Goal: Task Accomplishment & Management: Complete application form

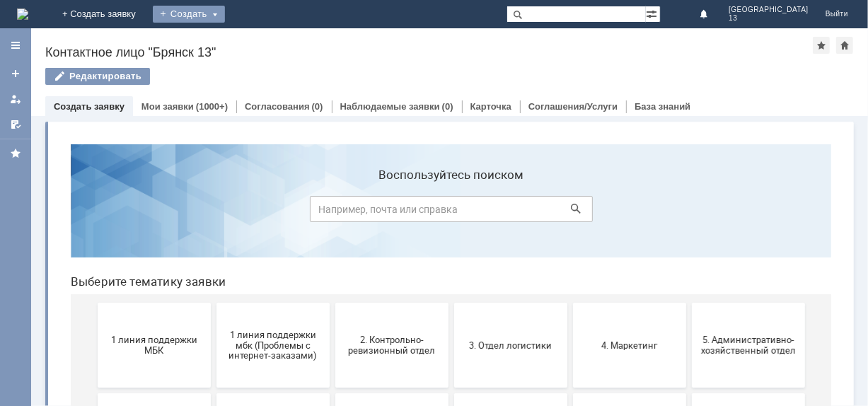
click at [225, 17] on div "Создать" at bounding box center [189, 14] width 72 height 17
click at [263, 40] on link "Заявка" at bounding box center [210, 42] width 108 height 17
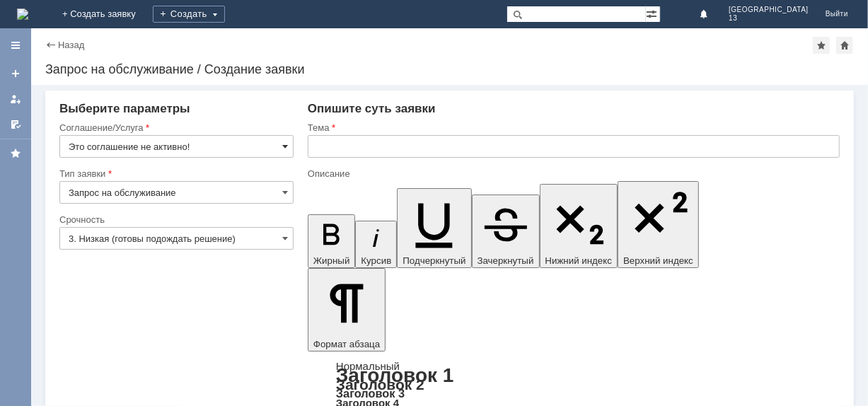
click at [283, 145] on span at bounding box center [285, 146] width 6 height 11
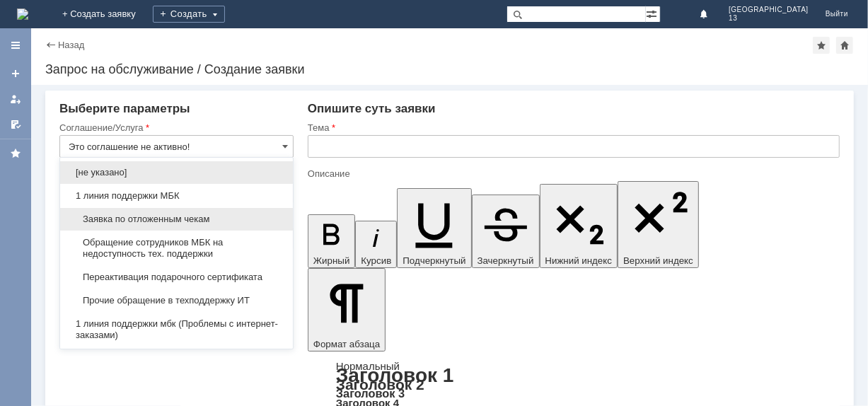
click at [197, 223] on span "Заявка по отложенным чекам" at bounding box center [177, 219] width 216 height 11
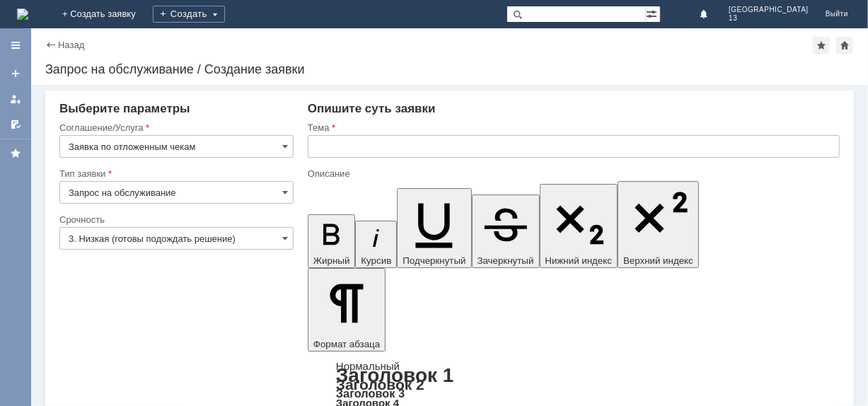
type input "Заявка по отложенным чекам"
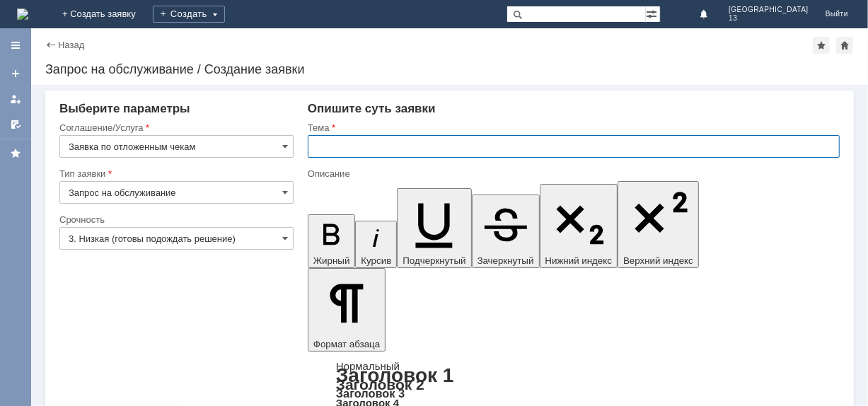
drag, startPoint x: 330, startPoint y: 149, endPoint x: 335, endPoint y: 134, distance: 15.7
click at [331, 149] on input "text" at bounding box center [574, 146] width 532 height 23
type input "З"
type input "Отл чек"
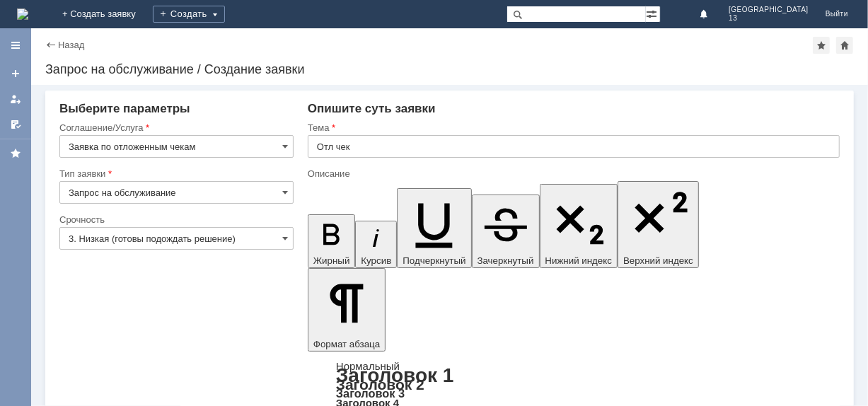
drag, startPoint x: 337, startPoint y: 323, endPoint x: 352, endPoint y: 311, distance: 19.1
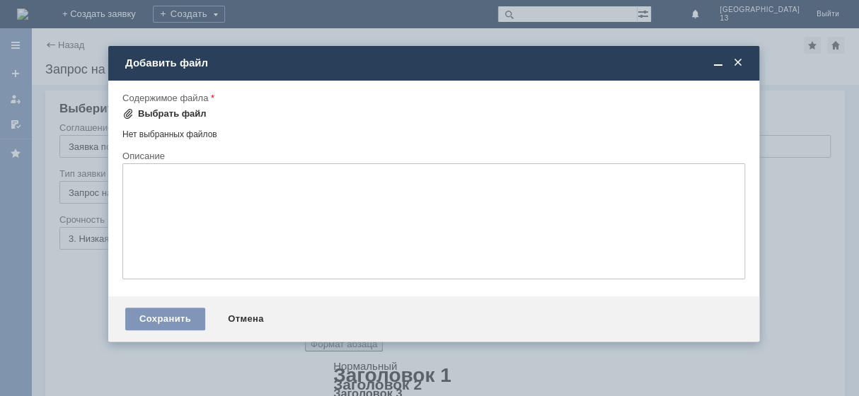
click at [169, 110] on div "Выбрать файл" at bounding box center [172, 113] width 69 height 11
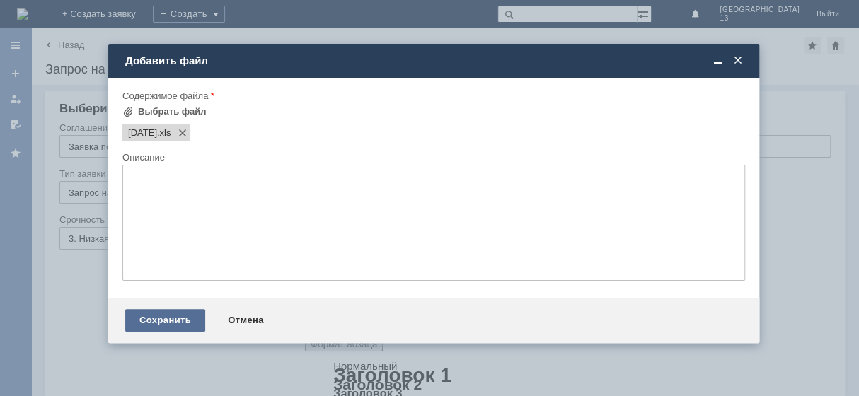
click at [161, 332] on div "Сохранить" at bounding box center [165, 320] width 80 height 23
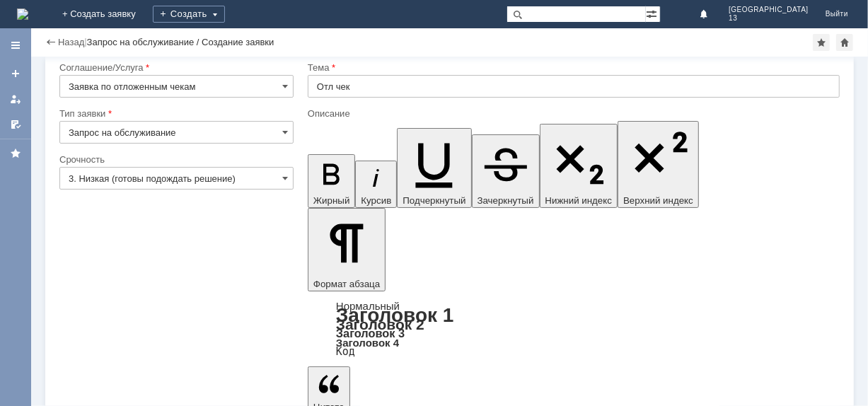
scroll to position [31, 0]
